Goal: Task Accomplishment & Management: Complete application form

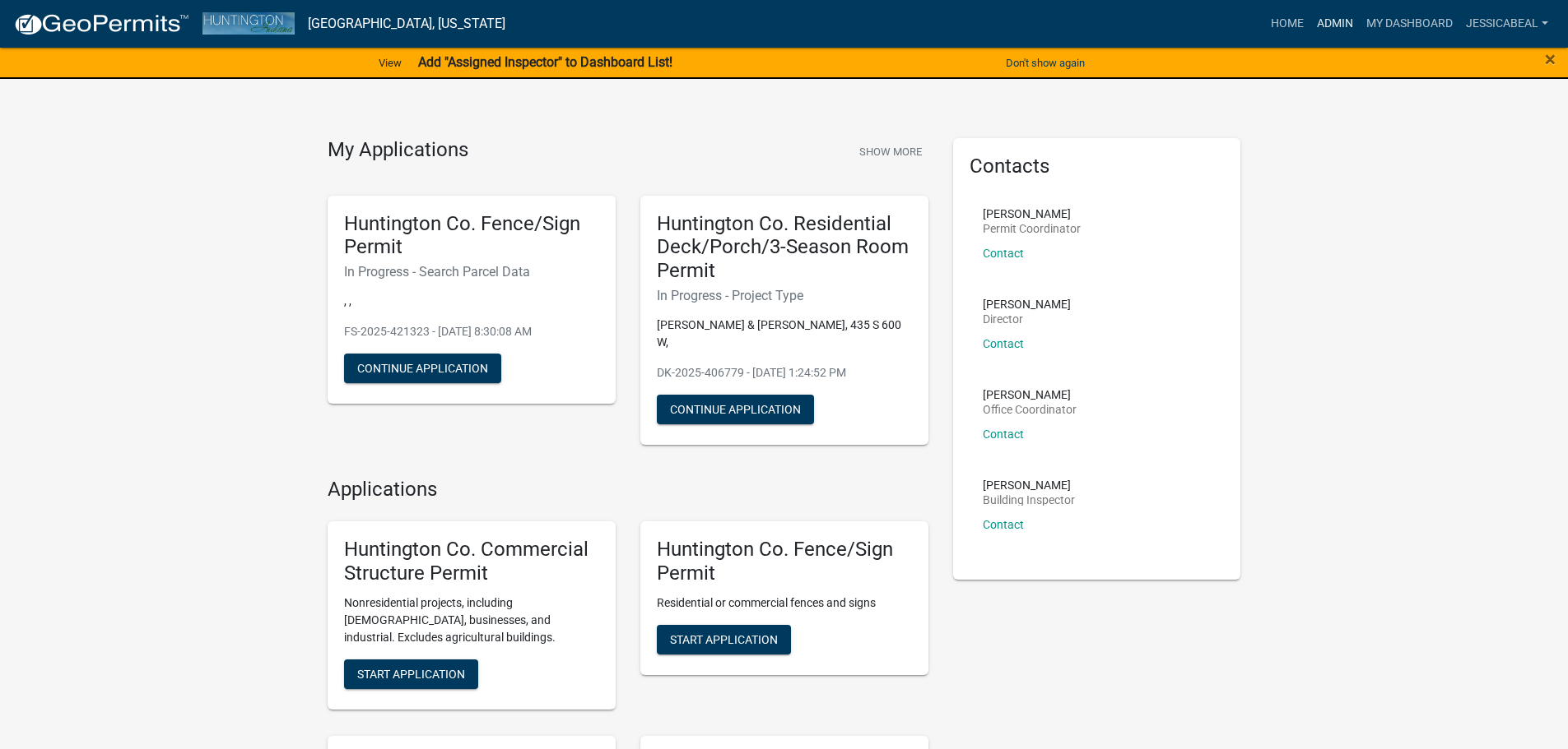
click at [1321, 18] on link "Admin" at bounding box center [1335, 24] width 49 height 32
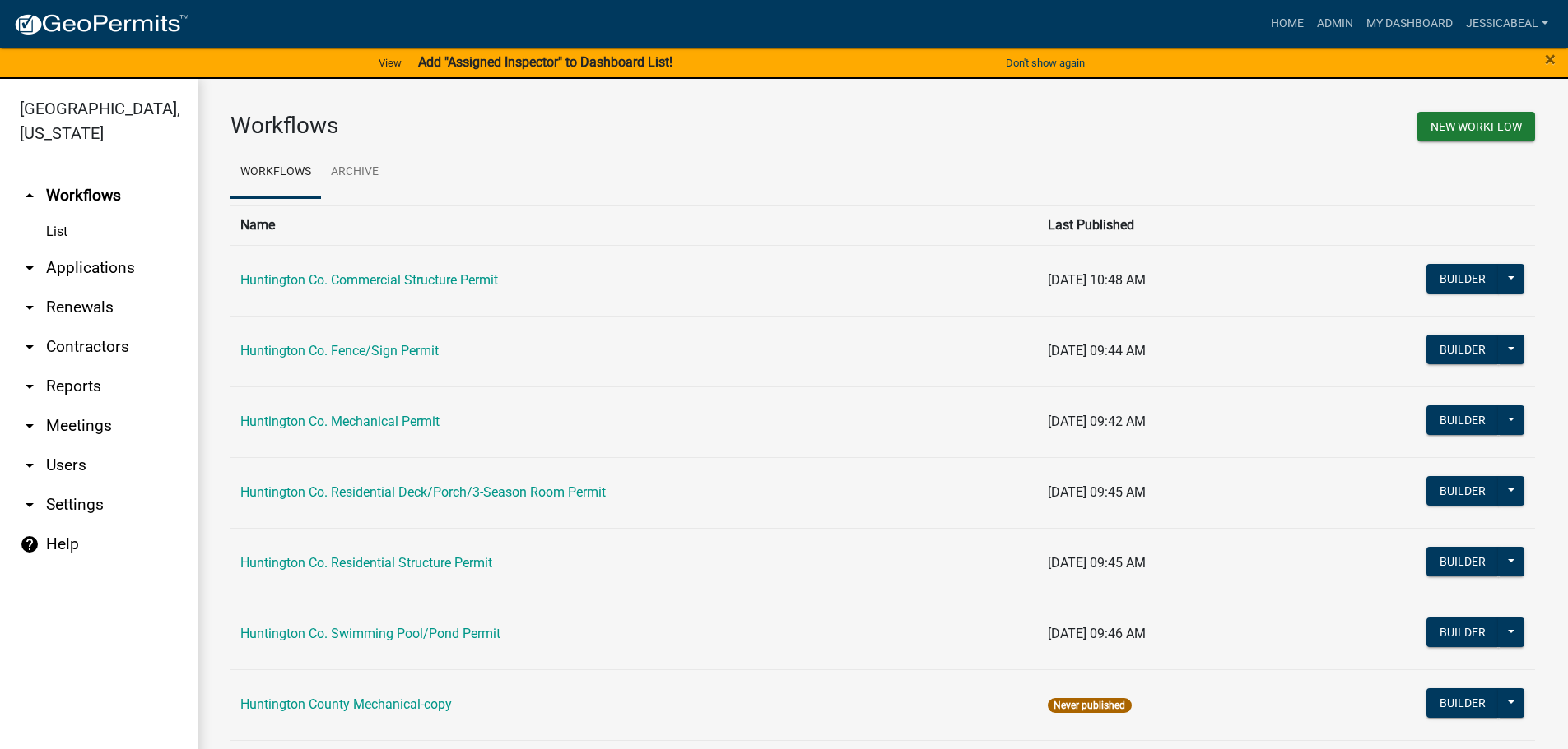
click at [61, 269] on link "arrow_drop_down Applications" at bounding box center [99, 268] width 198 height 39
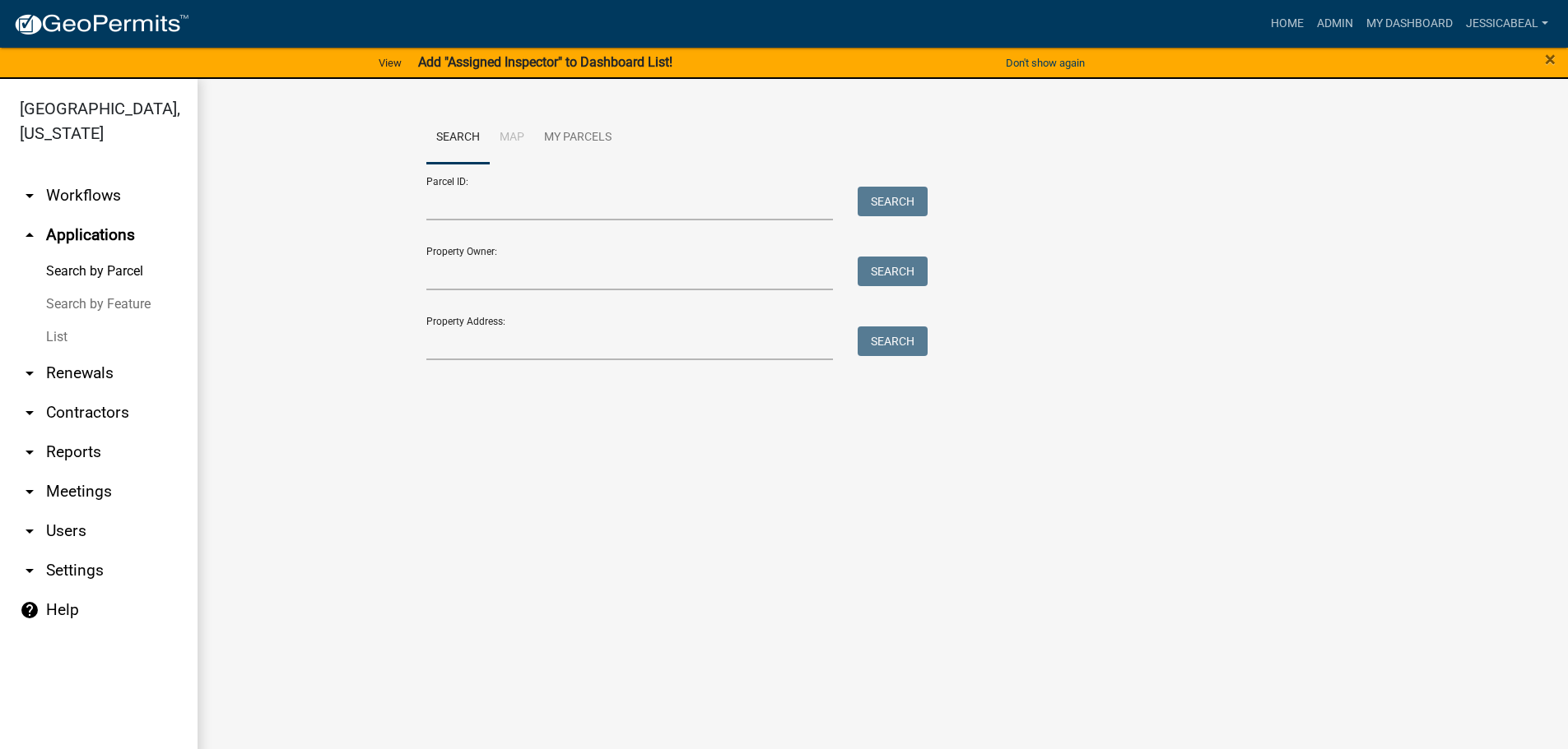
click at [55, 343] on link "List" at bounding box center [99, 337] width 198 height 33
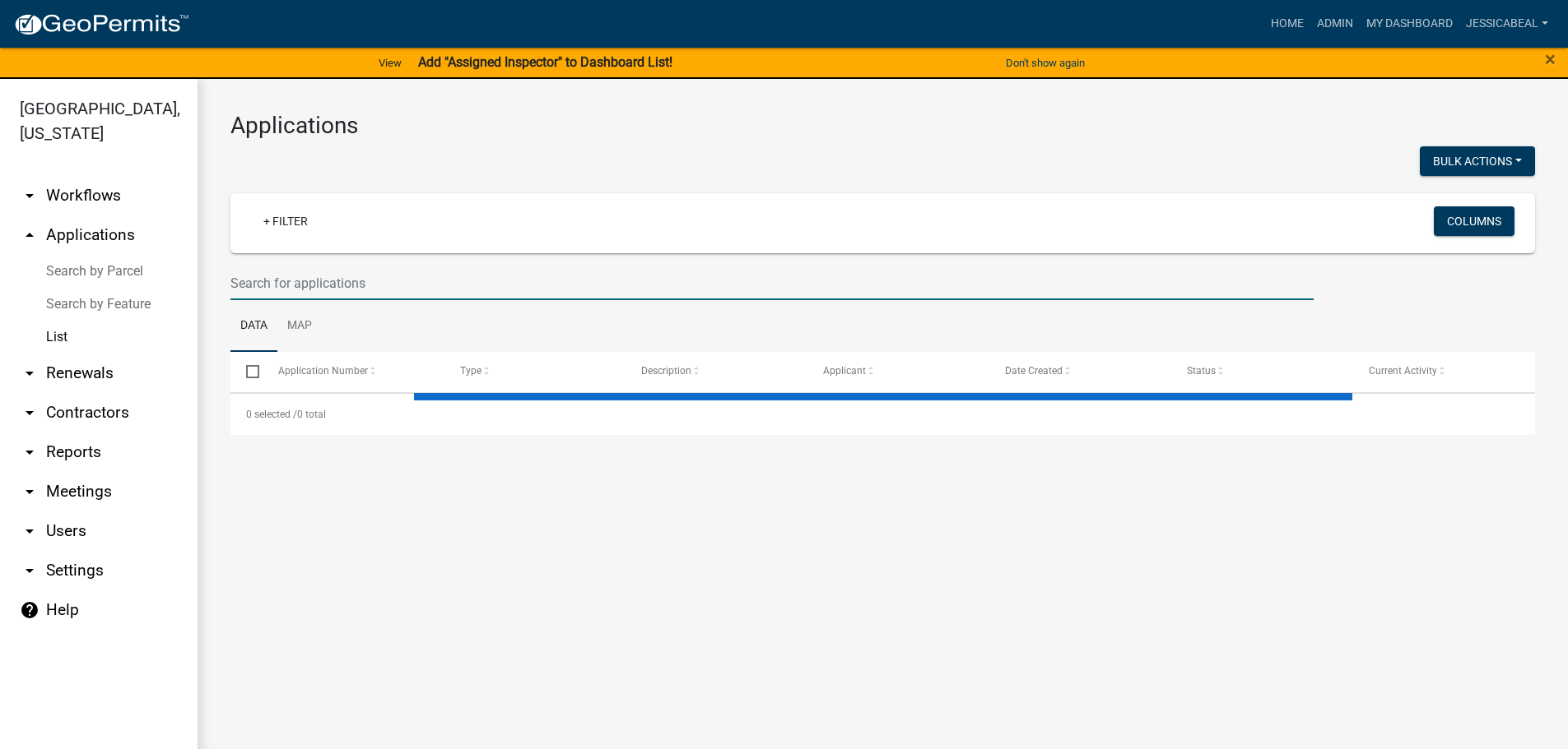
click at [257, 283] on input "text" at bounding box center [772, 284] width 1084 height 34
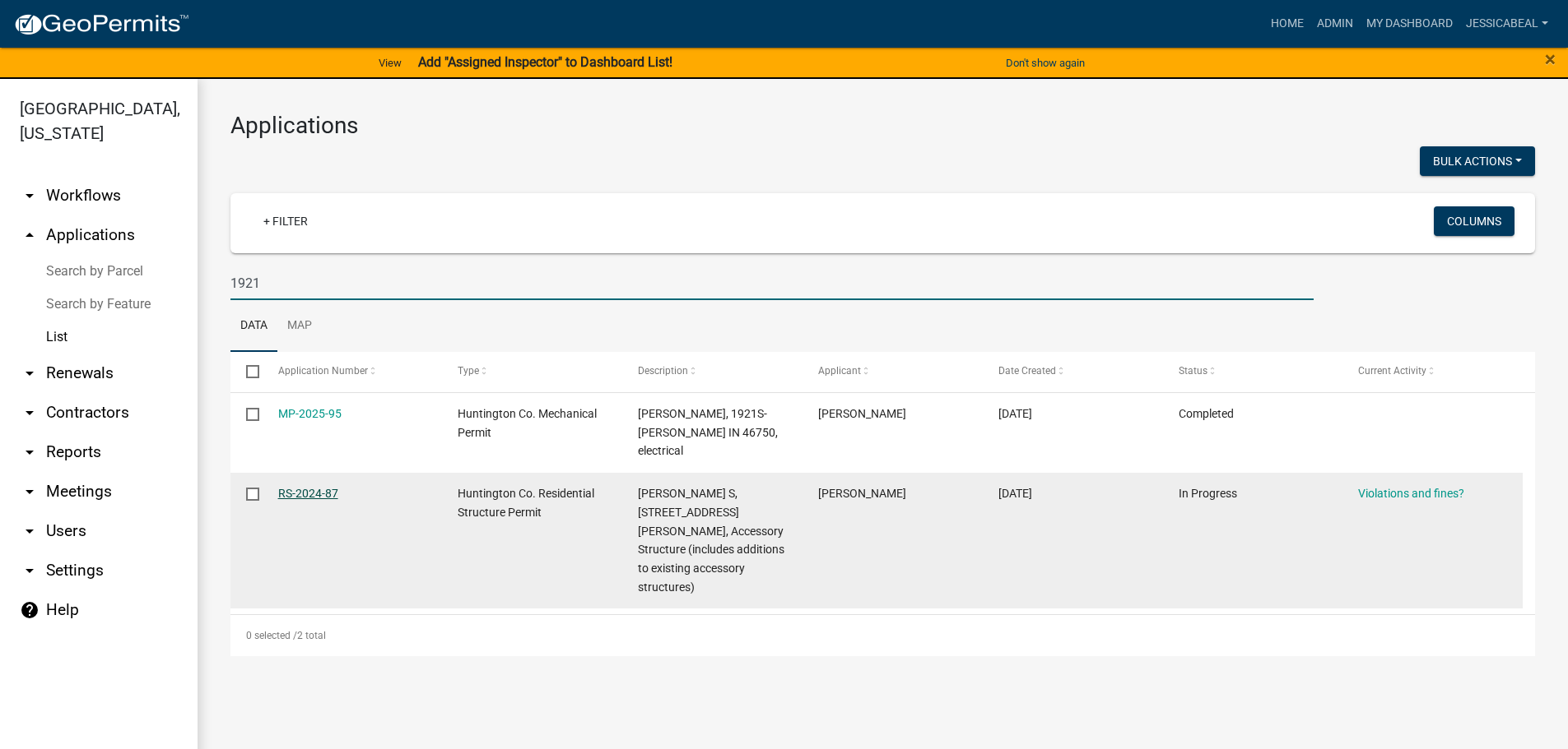
type input "1921"
click at [297, 493] on link "RS-2024-87" at bounding box center [308, 493] width 60 height 13
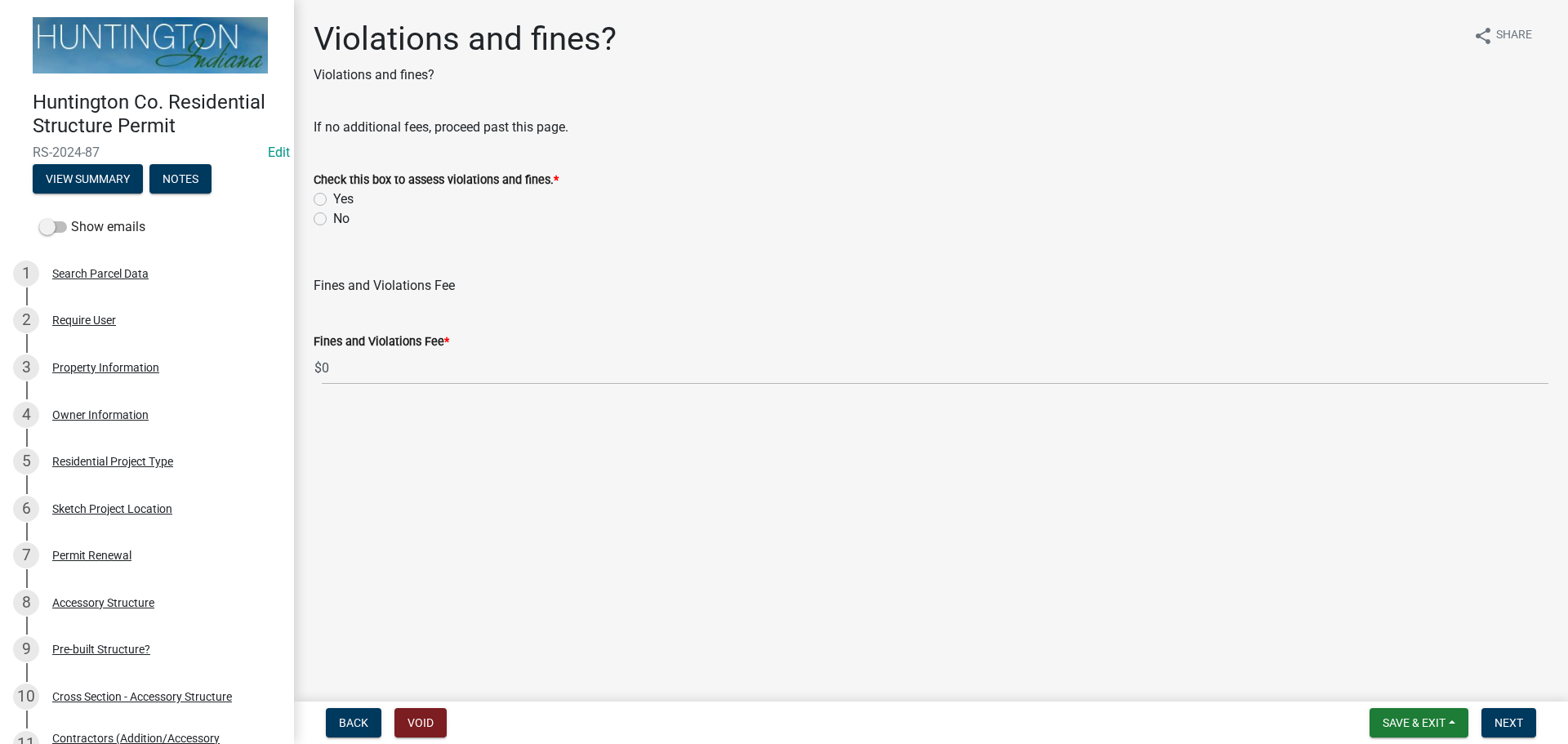
click at [333, 216] on label "No" at bounding box center [342, 219] width 17 height 19
click at [333, 216] on input "No" at bounding box center [338, 214] width 10 height 10
radio input "true"
click at [1511, 723] on span "Next" at bounding box center [1509, 723] width 29 height 13
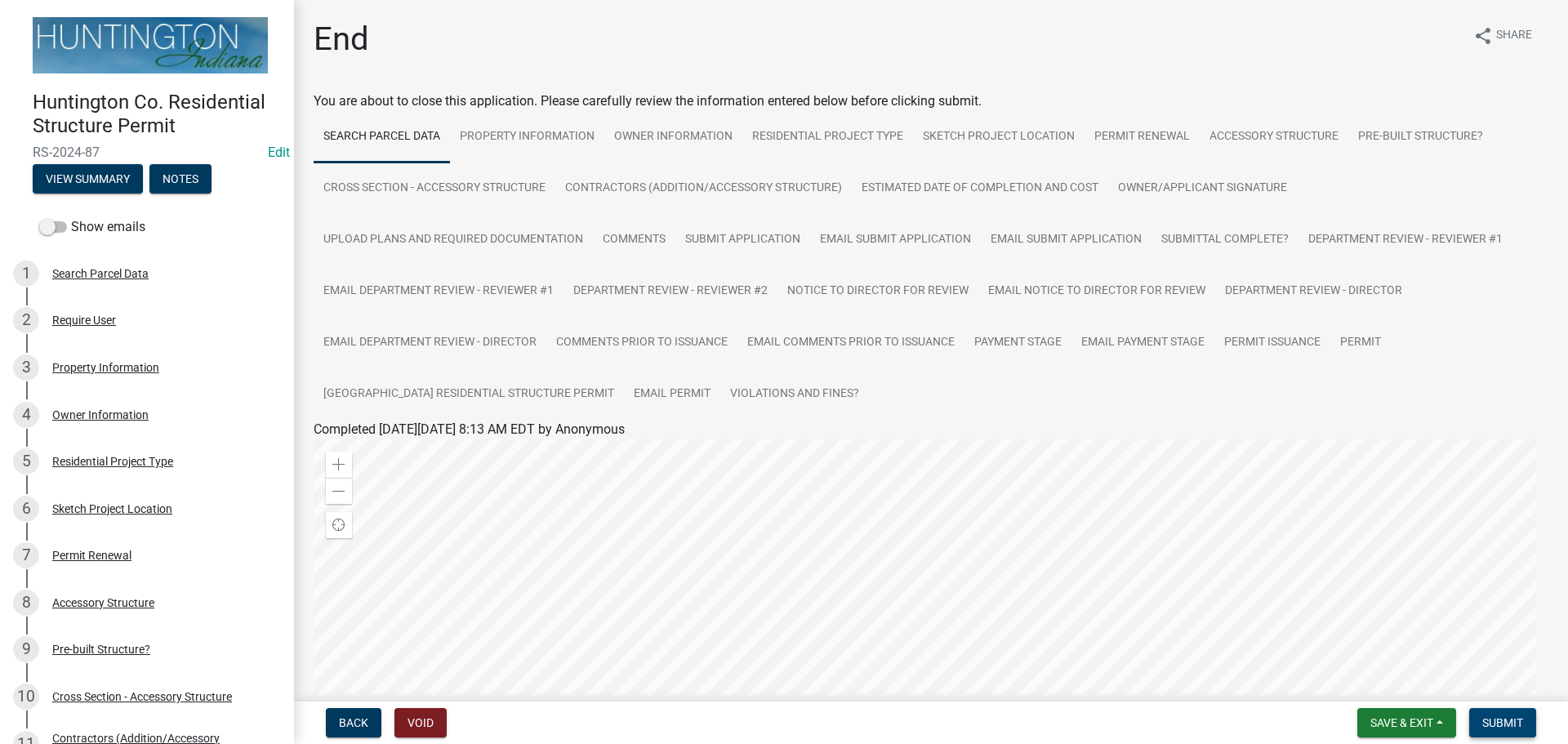
click at [1500, 721] on span "Submit" at bounding box center [1503, 723] width 41 height 13
